Goal: Complete application form

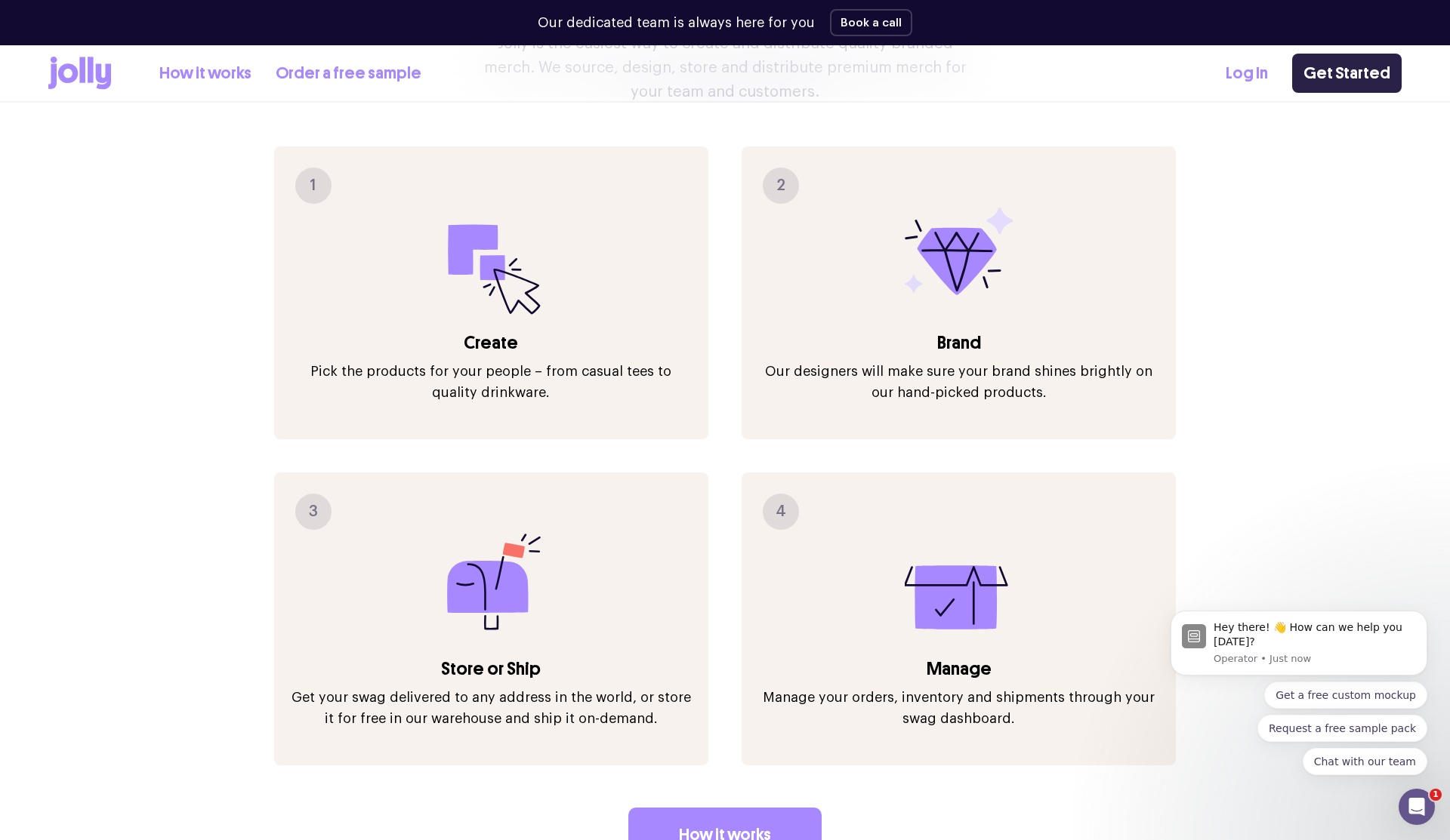
click at [1349, 85] on link "Get Started" at bounding box center [1347, 73] width 110 height 40
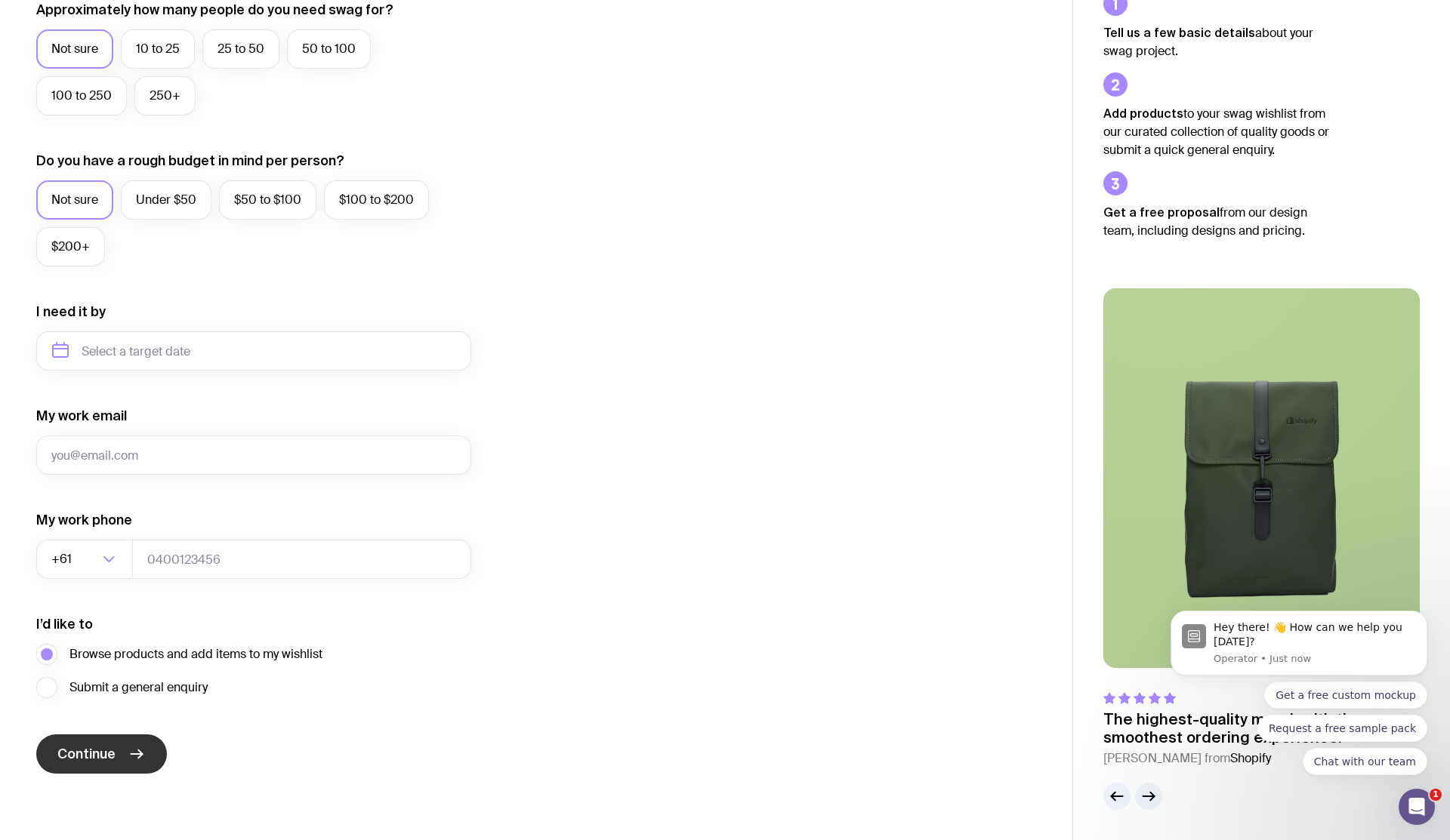
click at [95, 744] on button "Continue" at bounding box center [101, 754] width 130 height 40
click at [170, 467] on input "My work email" at bounding box center [253, 455] width 435 height 40
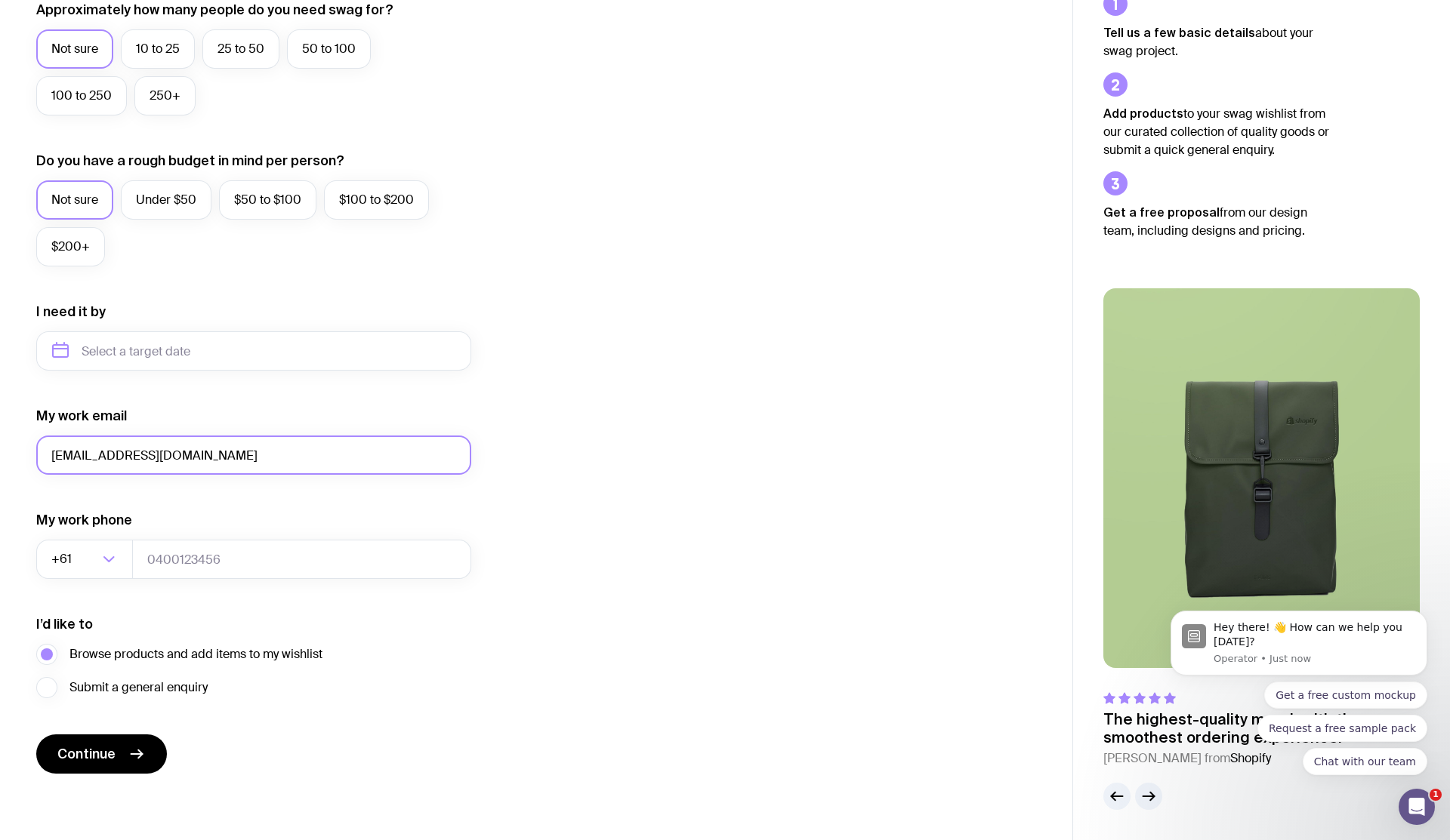
type input "[EMAIL_ADDRESS][DOMAIN_NAME]"
click at [87, 729] on form "I want swag for Customers Team members An event Approximately how many people d…" at bounding box center [253, 281] width 435 height 986
click at [87, 746] on span "Continue" at bounding box center [87, 754] width 58 height 18
click at [193, 560] on input "tel" at bounding box center [301, 560] width 339 height 40
type input "123423433"
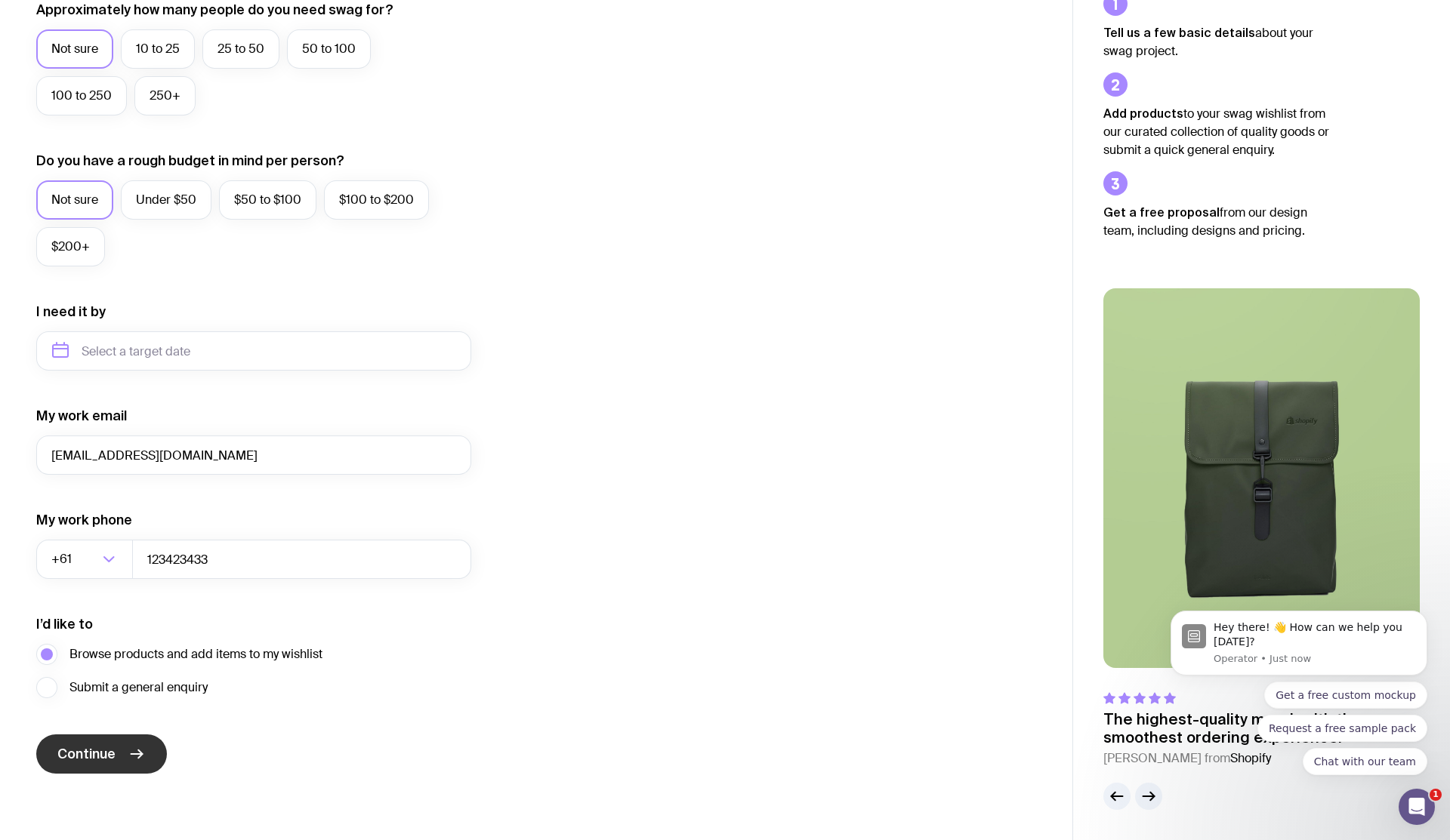
click at [126, 760] on button "Continue" at bounding box center [101, 754] width 130 height 40
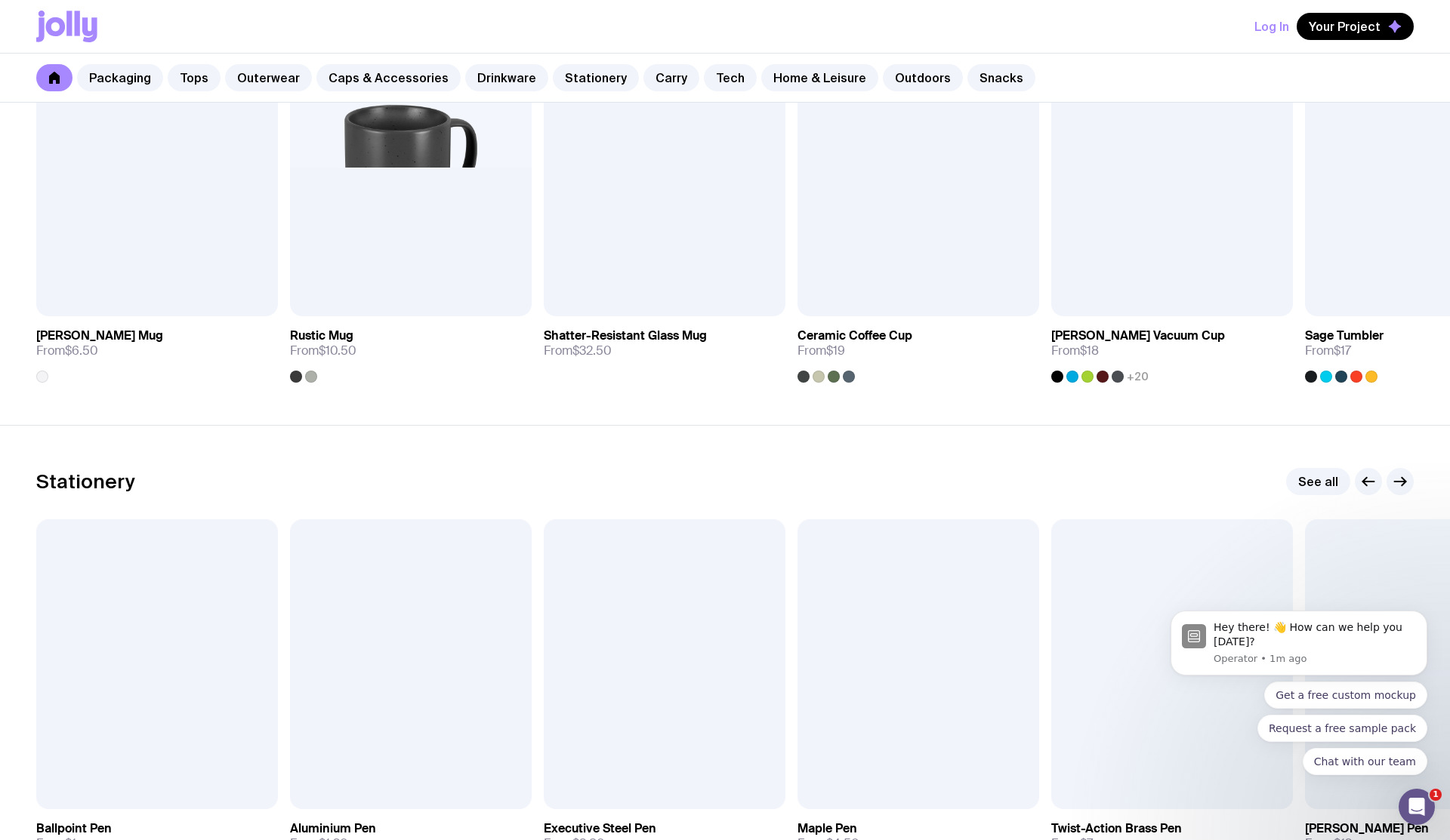
scroll to position [2358, 0]
